Goal: Transaction & Acquisition: Purchase product/service

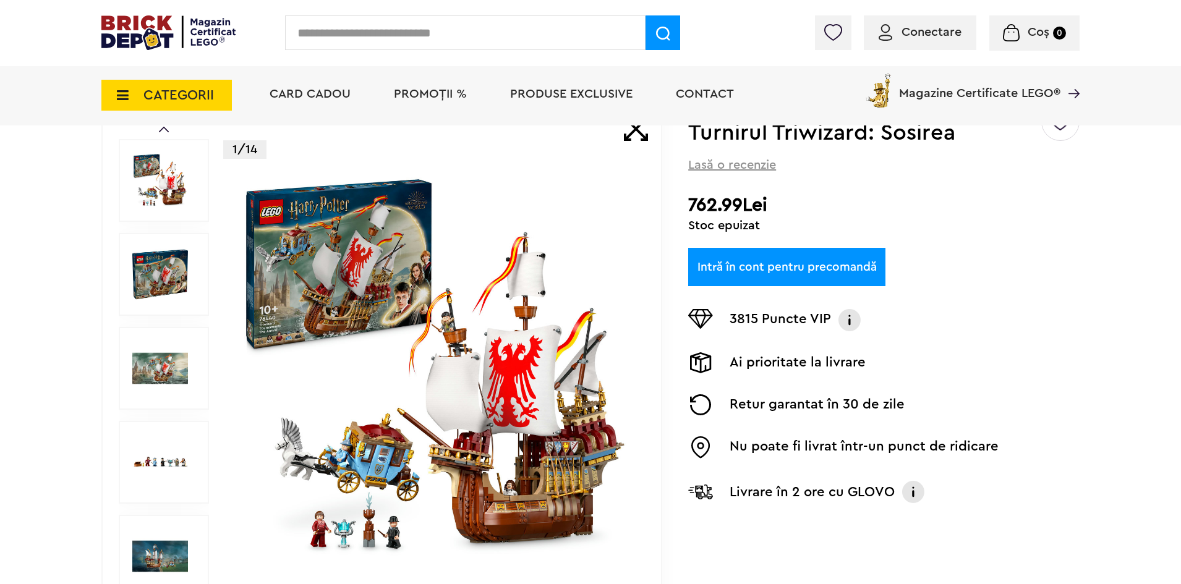
scroll to position [62, 0]
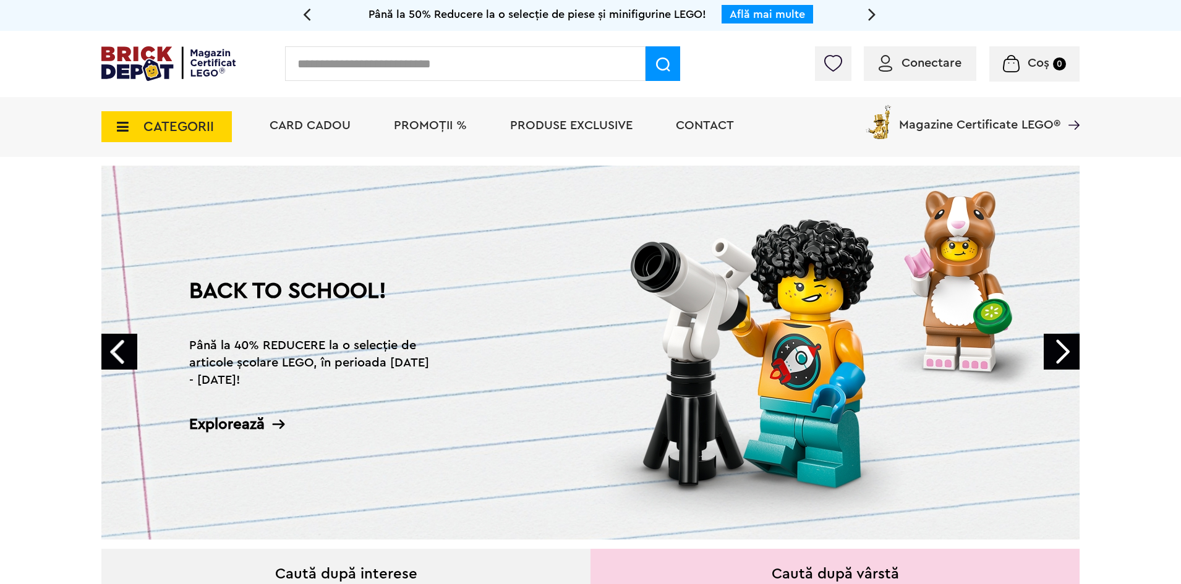
click at [472, 64] on input "text" at bounding box center [465, 63] width 360 height 35
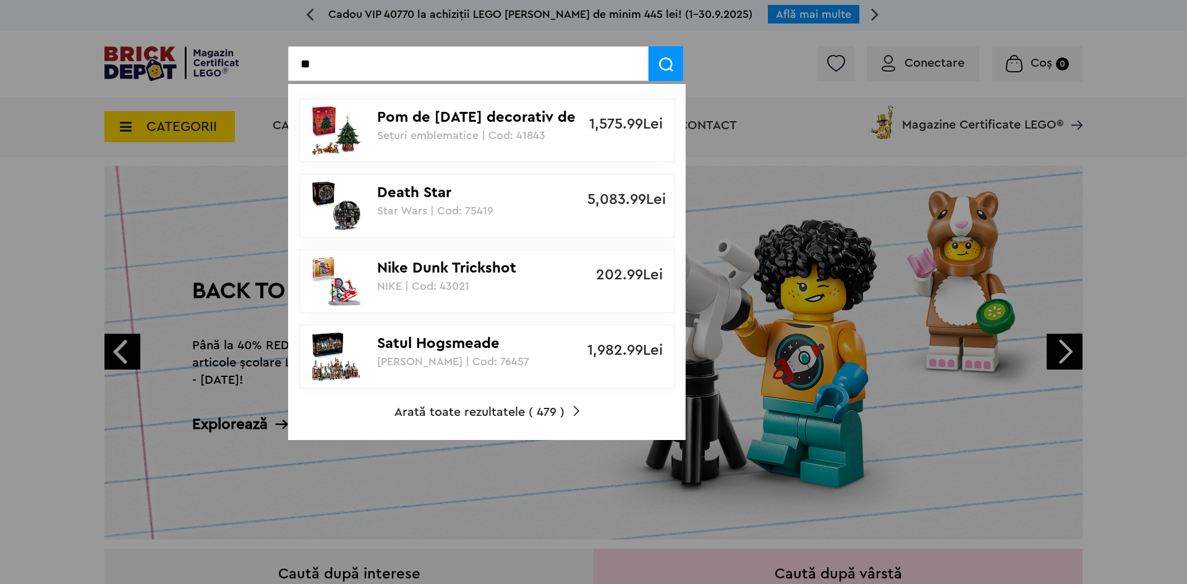
type input "*"
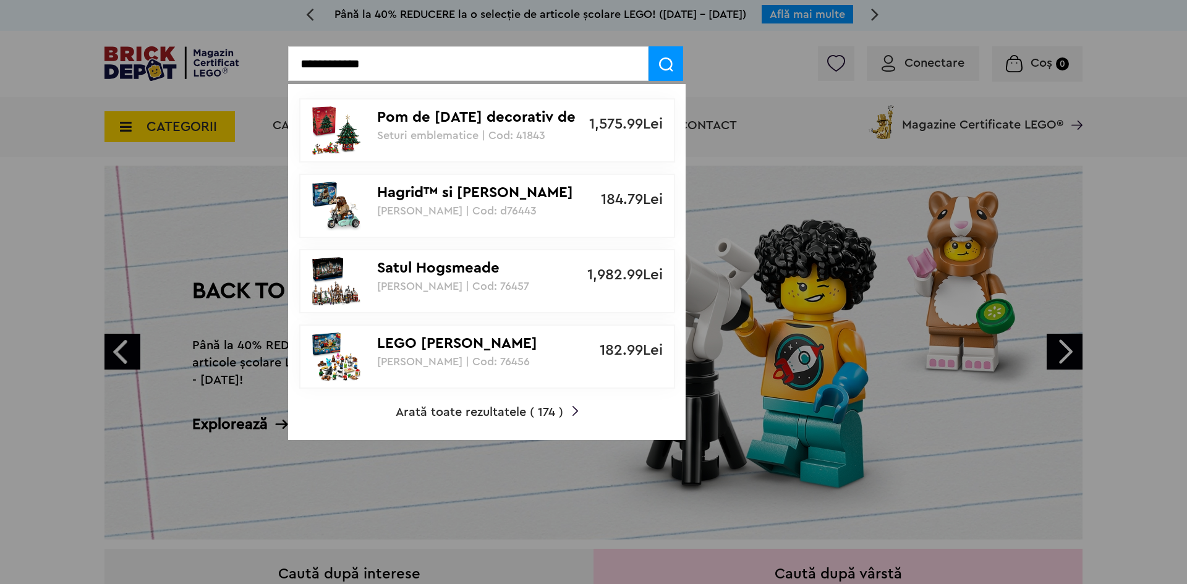
type input "**********"
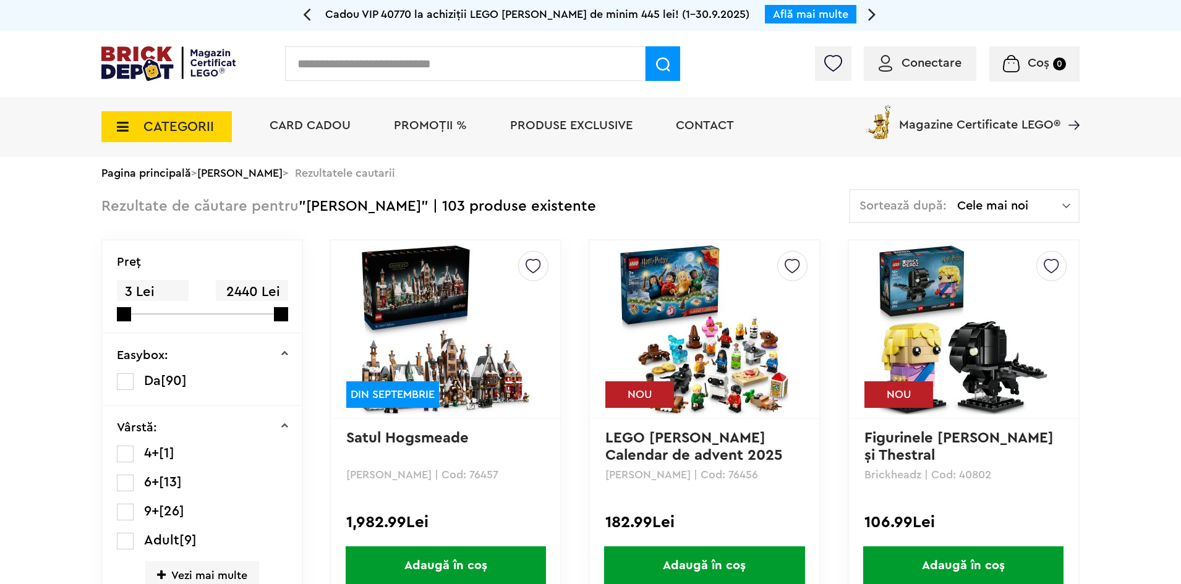
click at [1034, 200] on span "Cele mai noi" at bounding box center [1009, 206] width 105 height 12
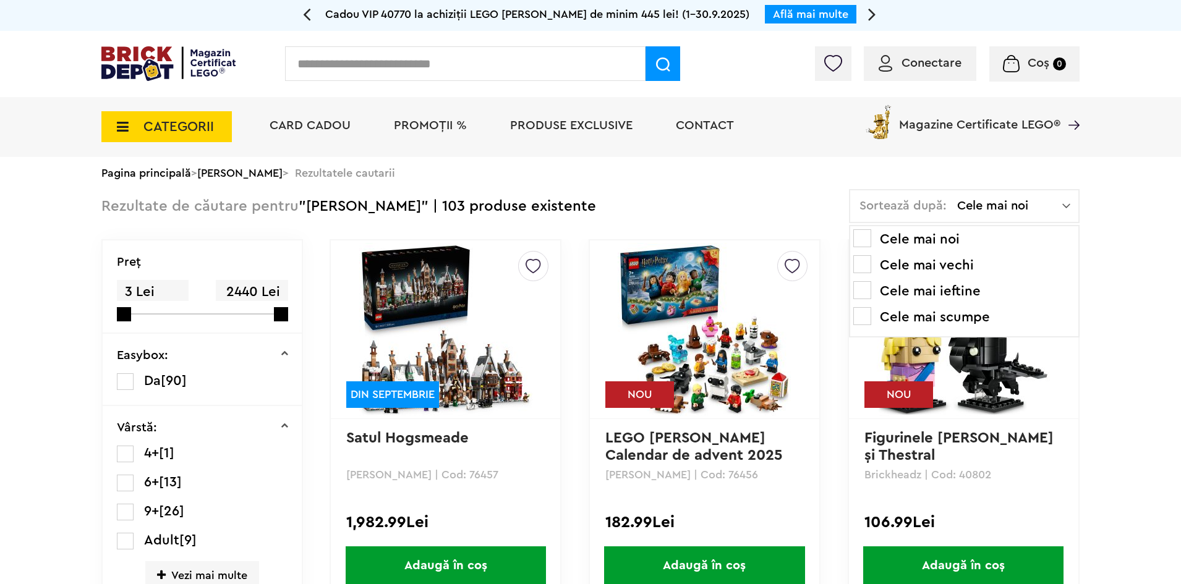
click at [947, 318] on li "Cele mai scumpe" at bounding box center [964, 317] width 222 height 20
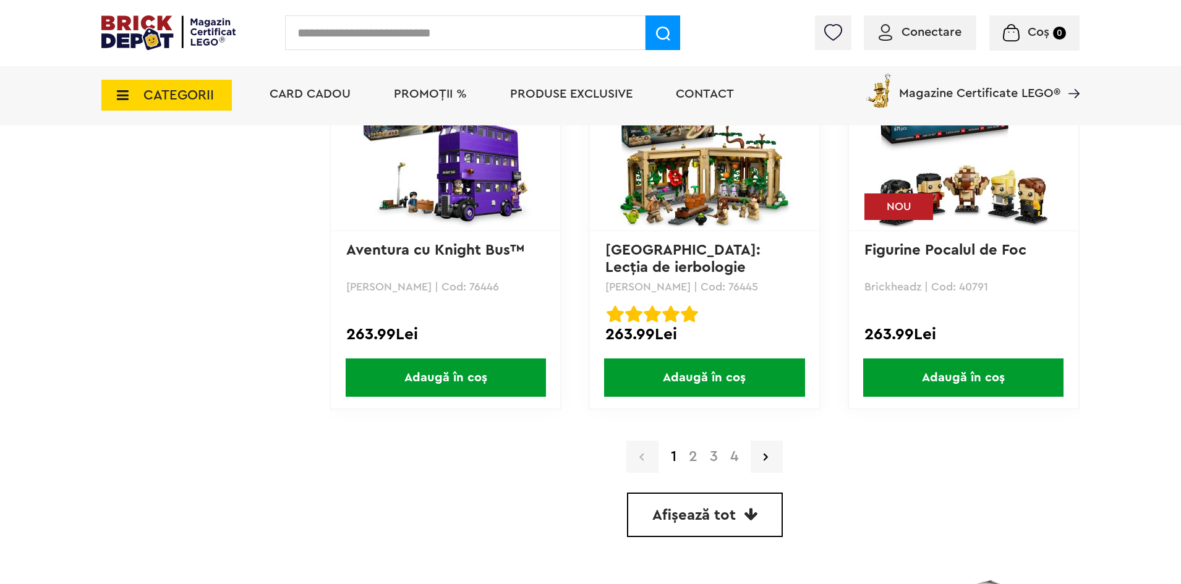
scroll to position [3277, 0]
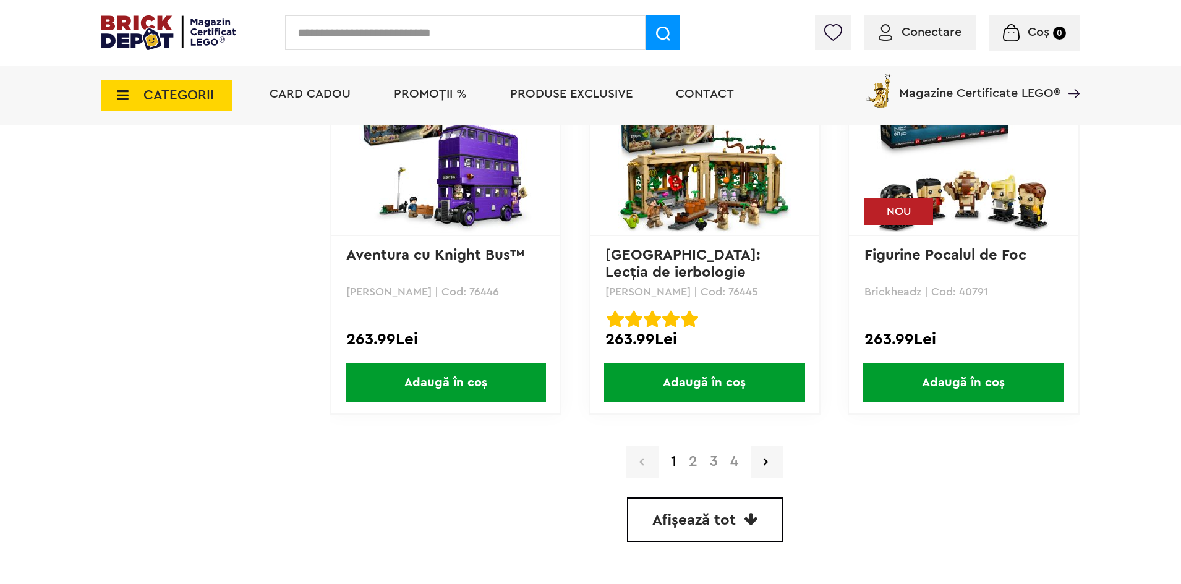
click at [695, 455] on link "2" at bounding box center [693, 461] width 21 height 15
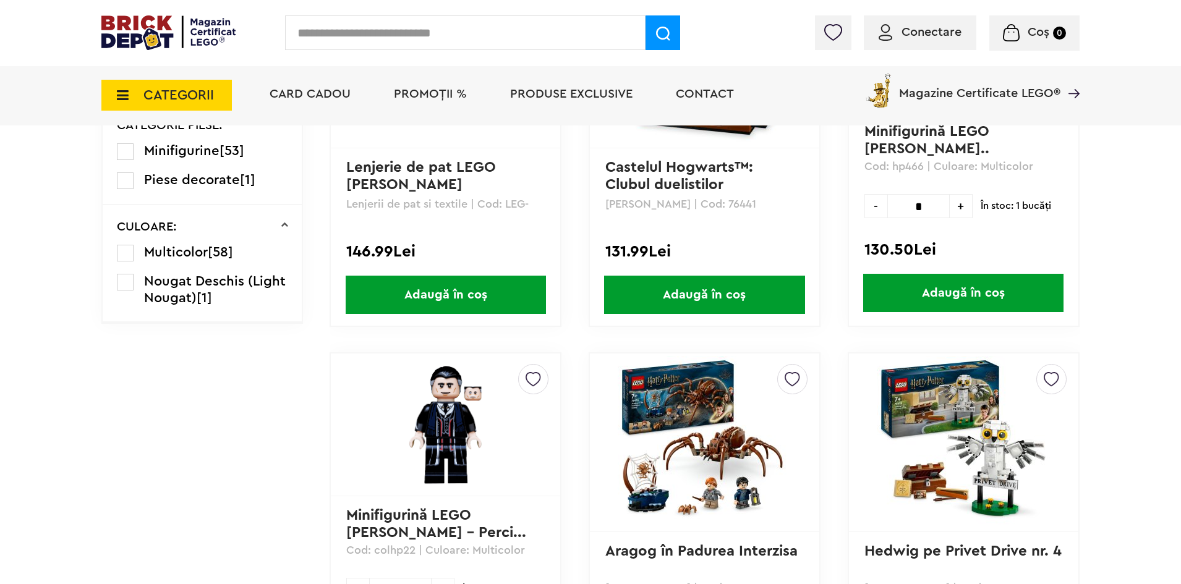
scroll to position [1669, 0]
